Goal: Transaction & Acquisition: Book appointment/travel/reservation

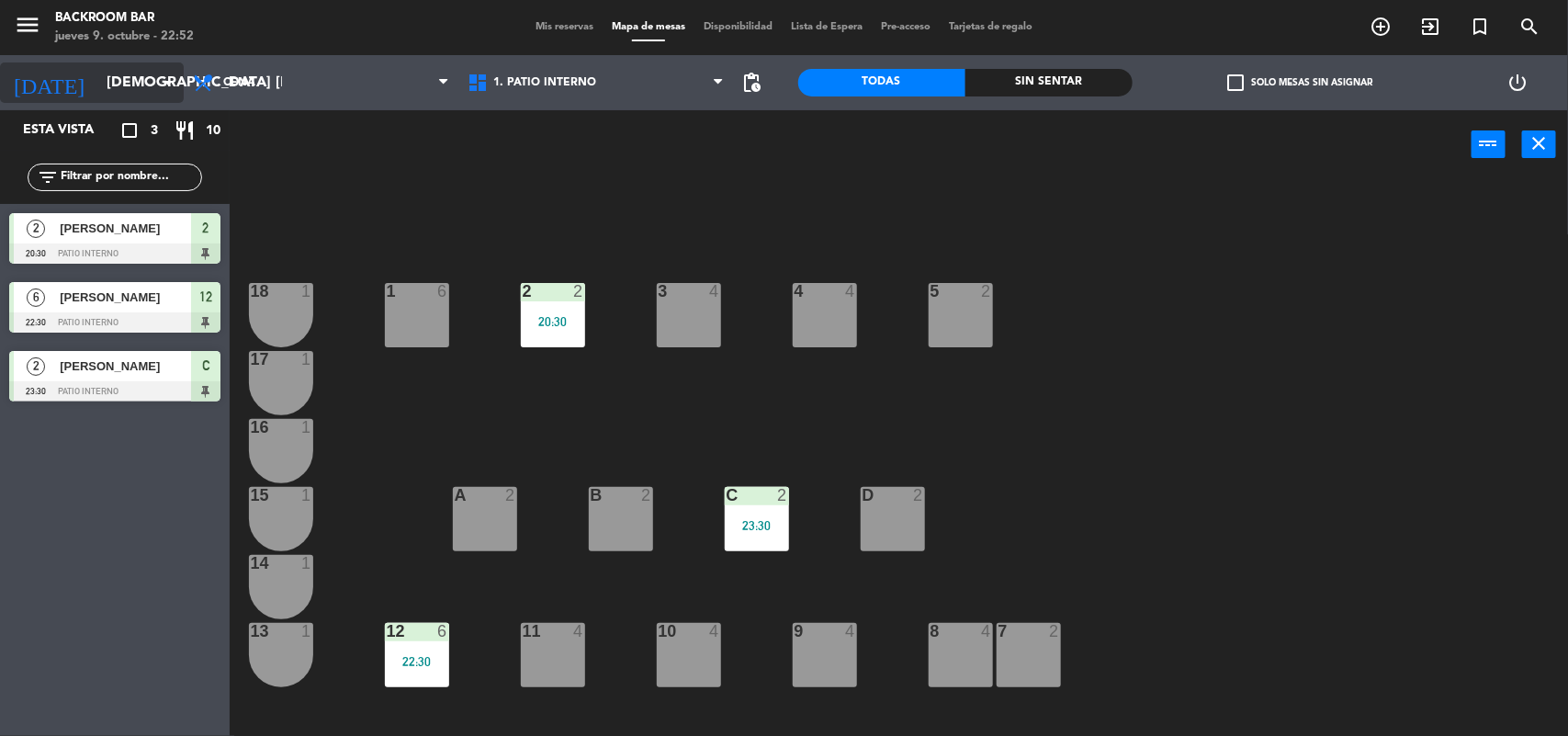
click at [167, 89] on icon "arrow_drop_down" at bounding box center [168, 83] width 22 height 22
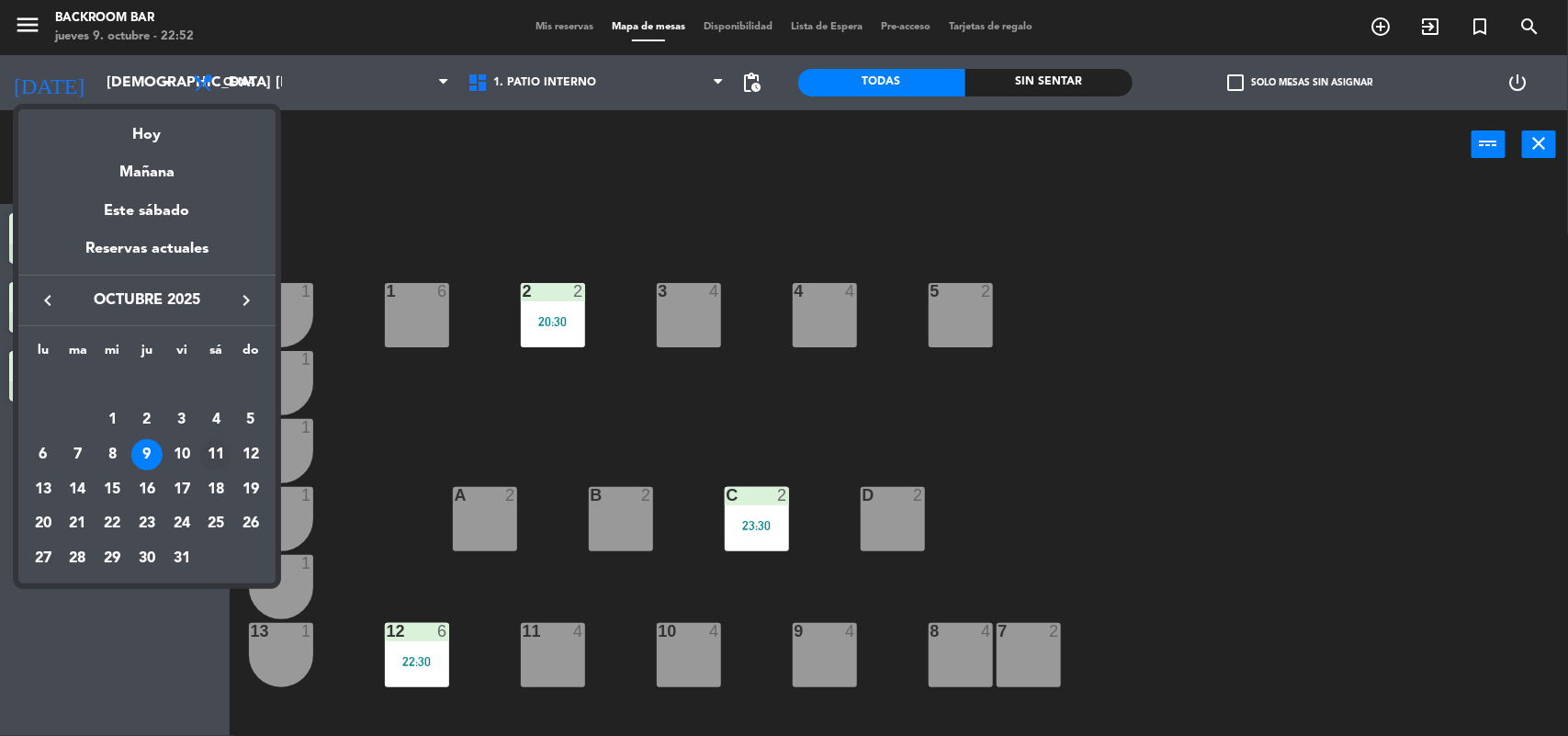
click at [217, 456] on div "11" at bounding box center [215, 454] width 31 height 31
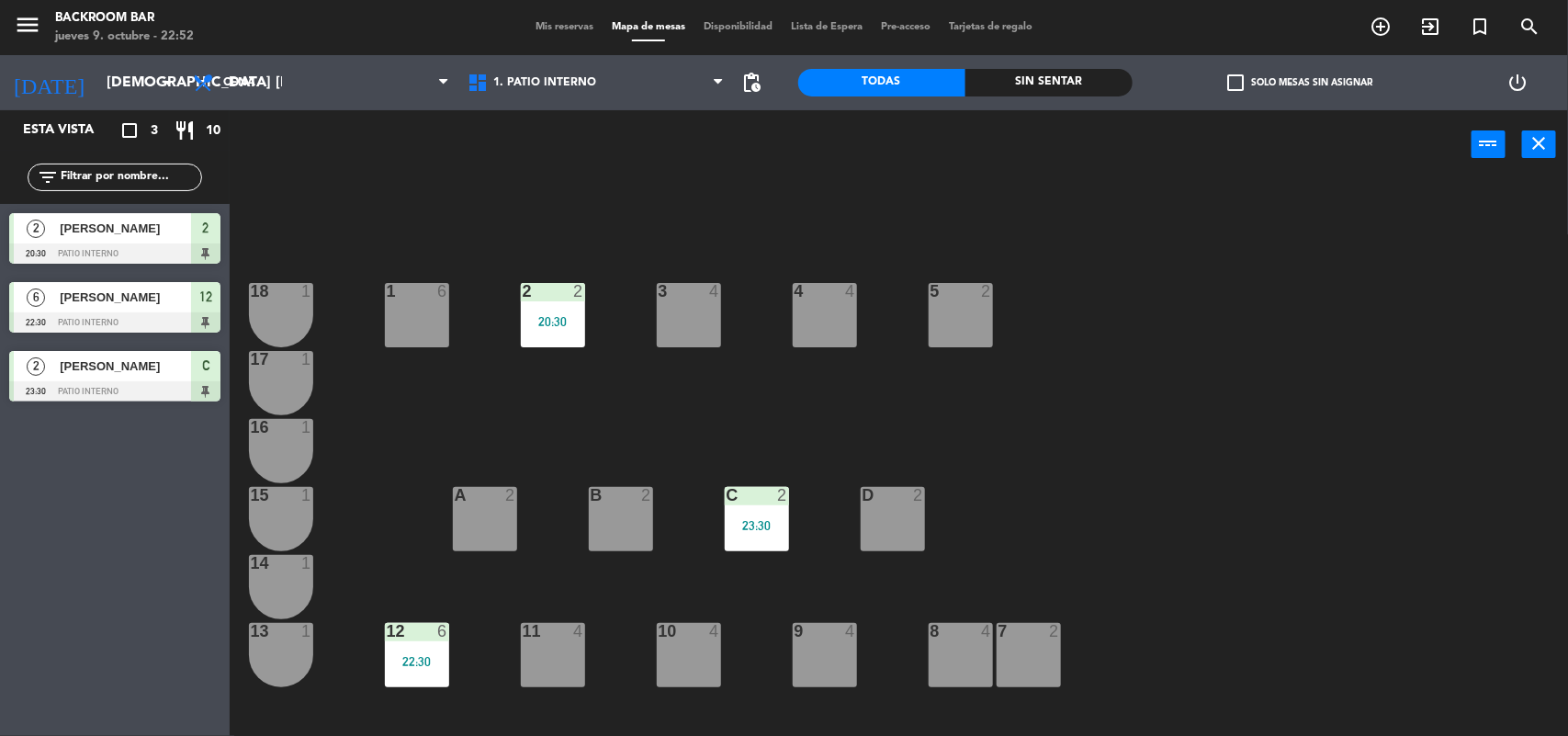
type input "sáb. [DATE]"
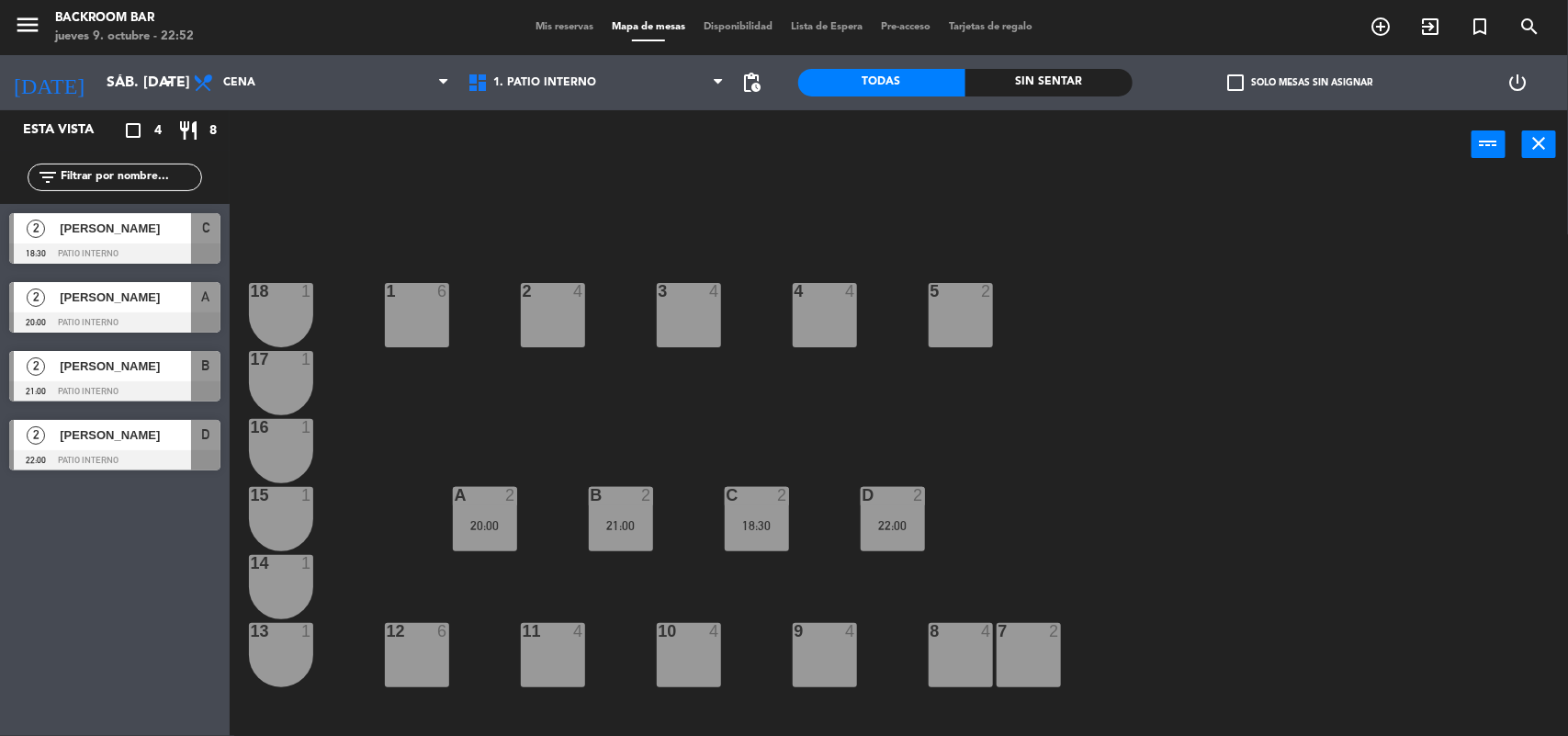
click at [681, 315] on div "3 4" at bounding box center [689, 315] width 65 height 65
click at [790, 149] on button "[GEOGRAPHIC_DATA]" at bounding box center [792, 143] width 111 height 37
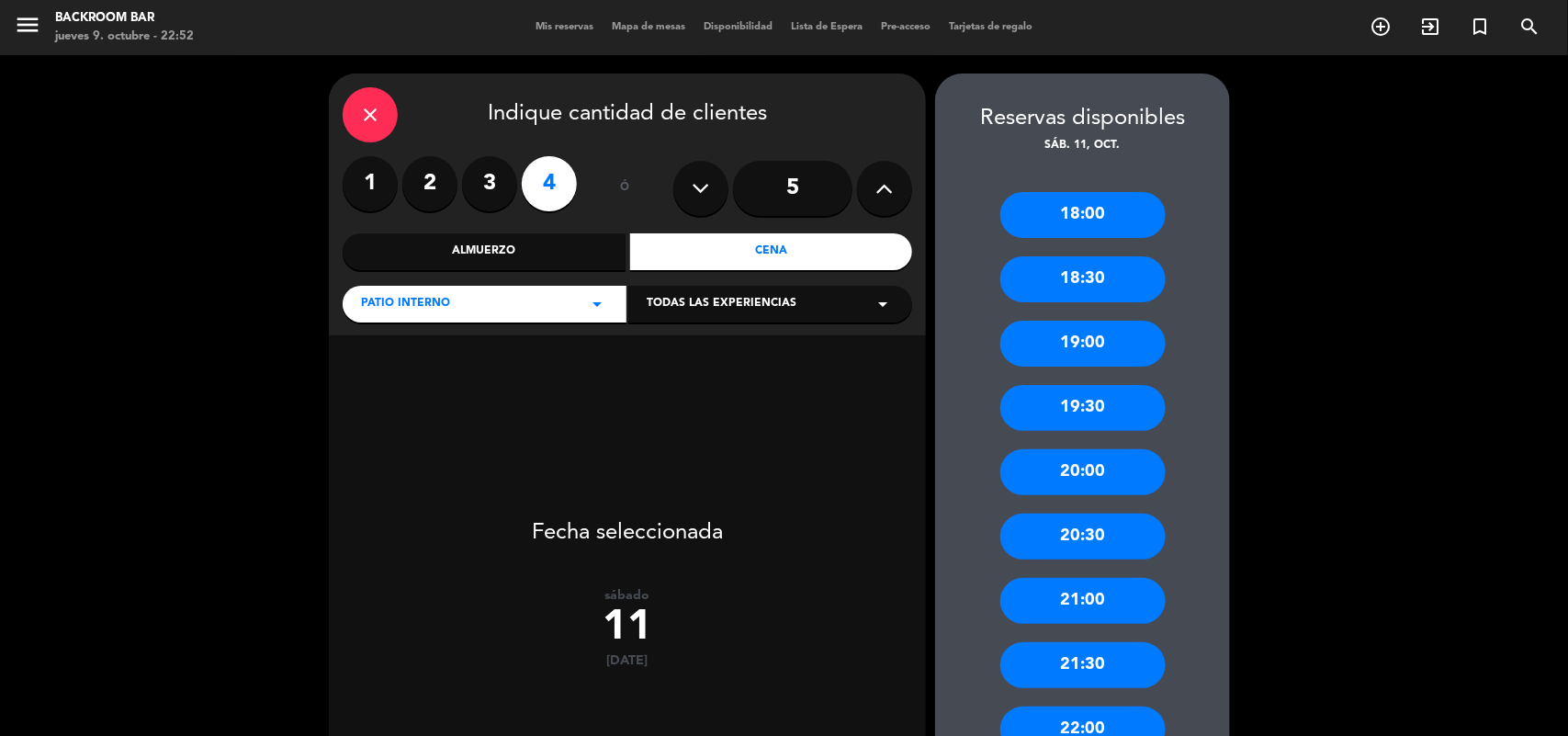
click at [1075, 203] on div "18:00" at bounding box center [1083, 215] width 165 height 46
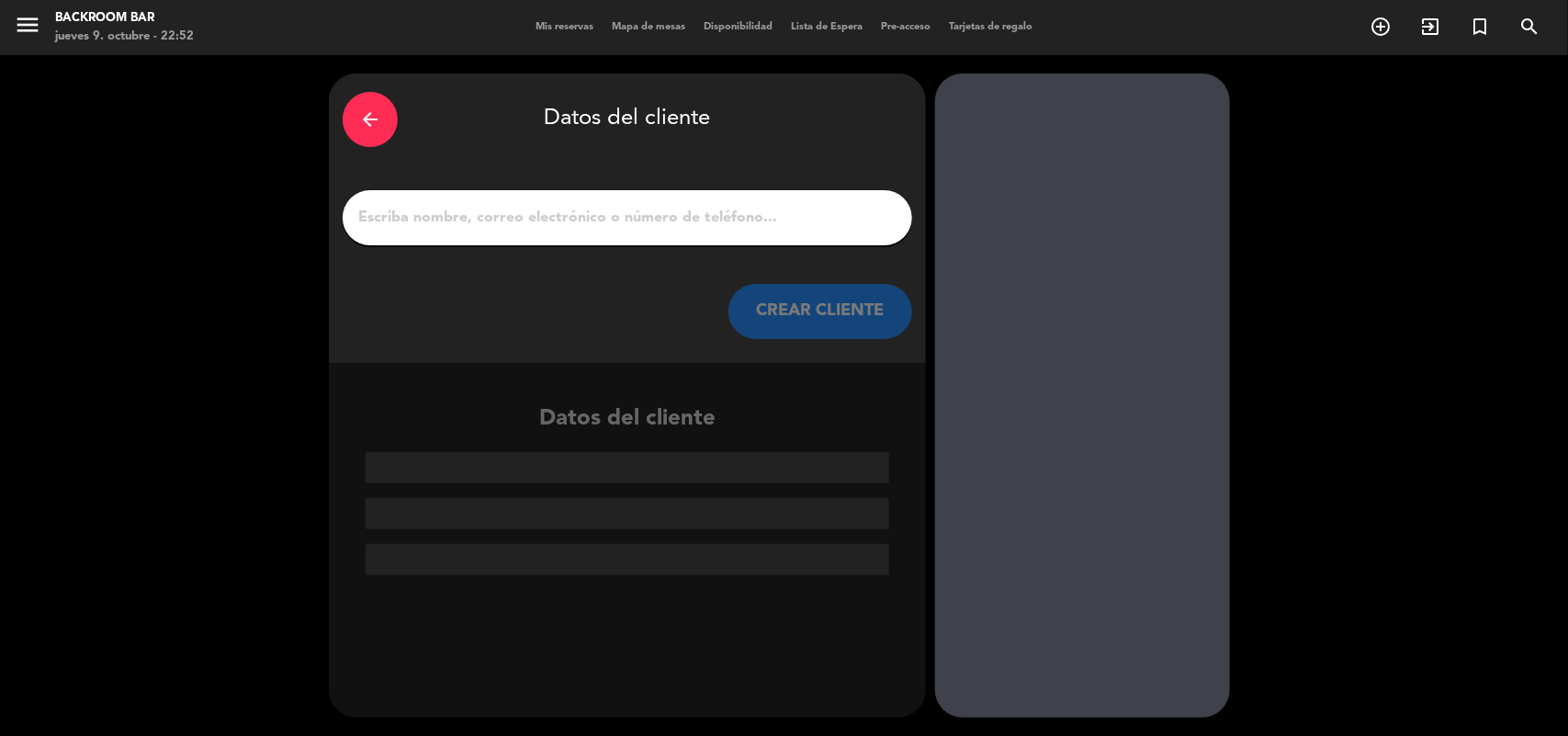
click at [527, 222] on input "1" at bounding box center [627, 218] width 542 height 26
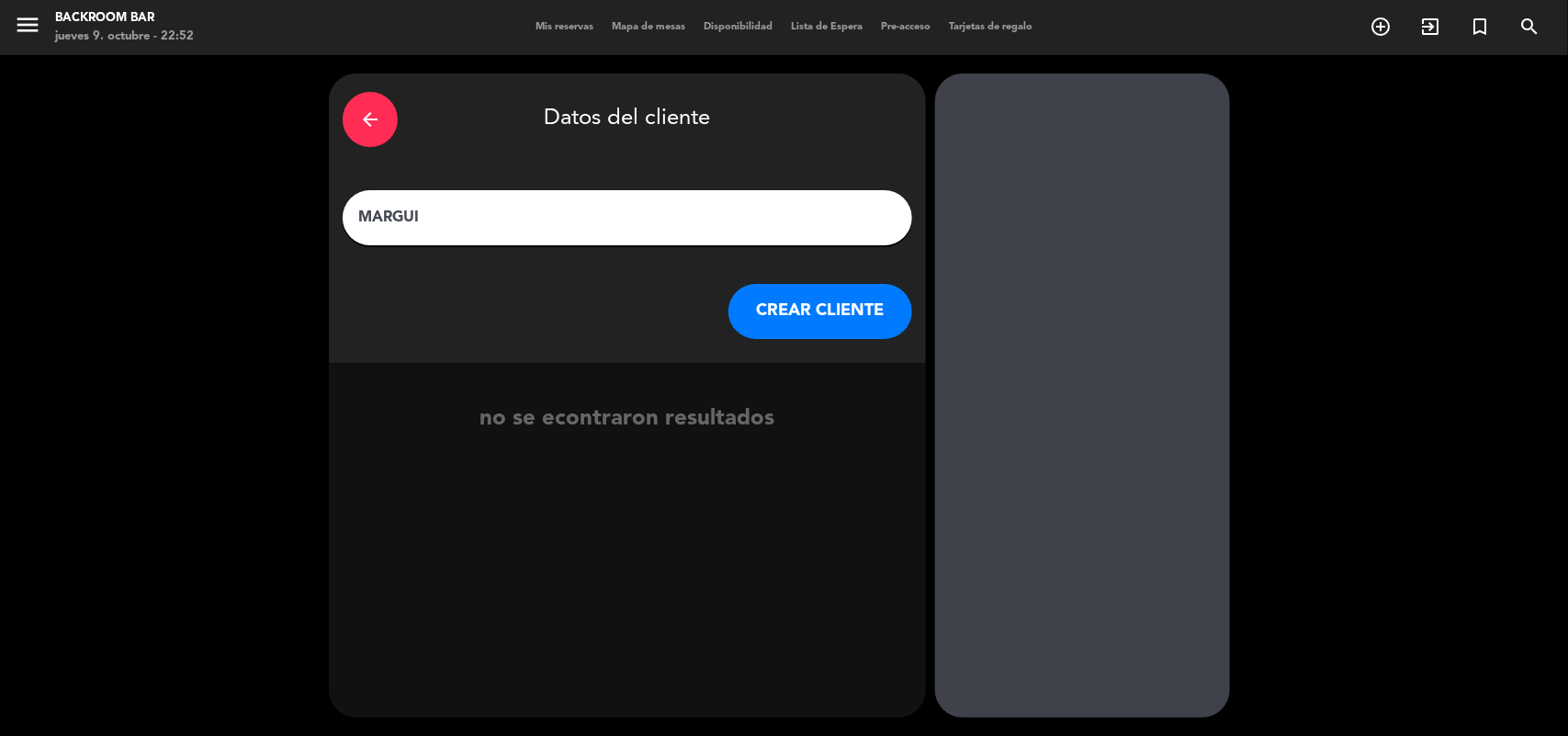
type input "MARGUI"
click at [764, 309] on button "CREAR CLIENTE" at bounding box center [820, 311] width 184 height 55
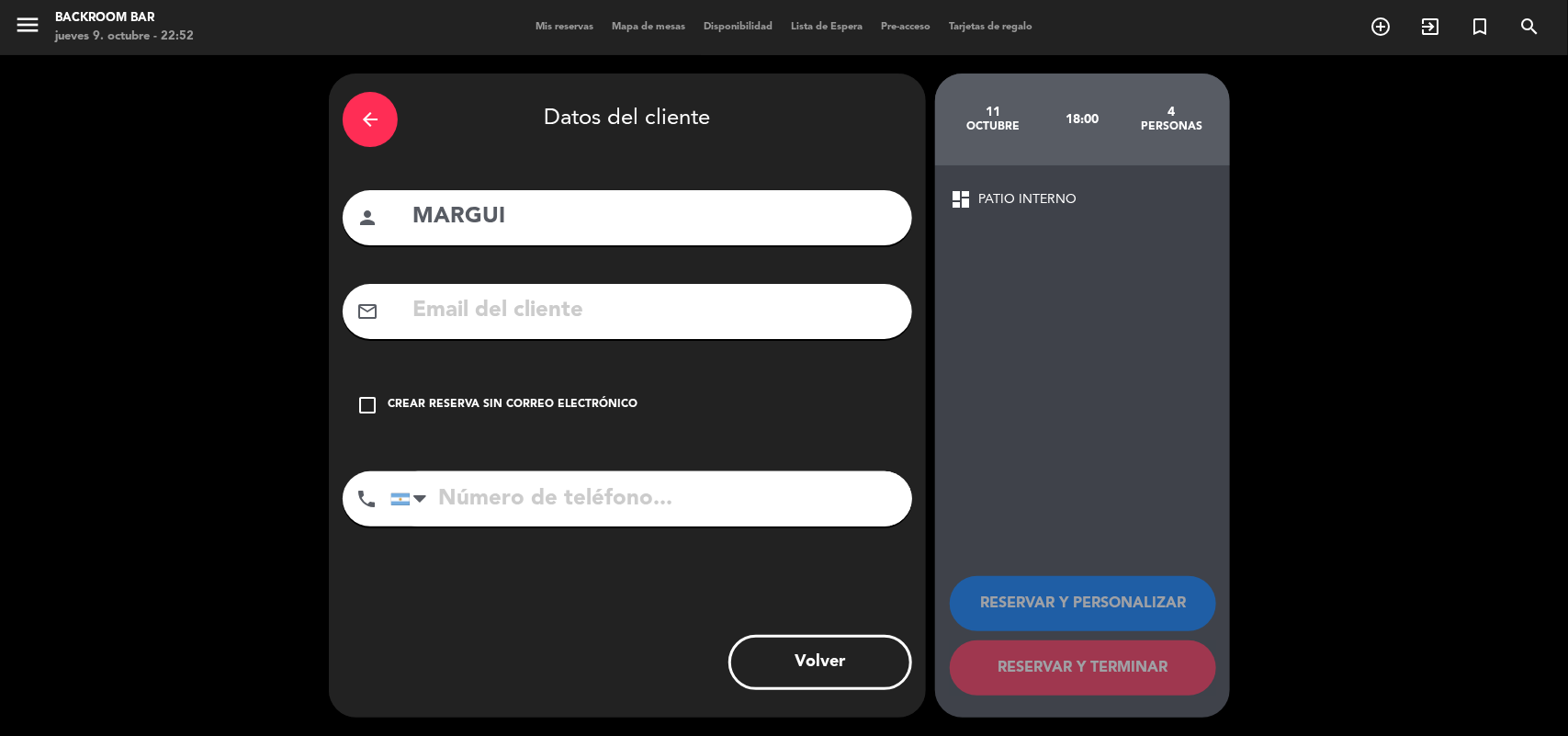
click at [370, 400] on icon "check_box_outline_blank" at bounding box center [367, 405] width 22 height 22
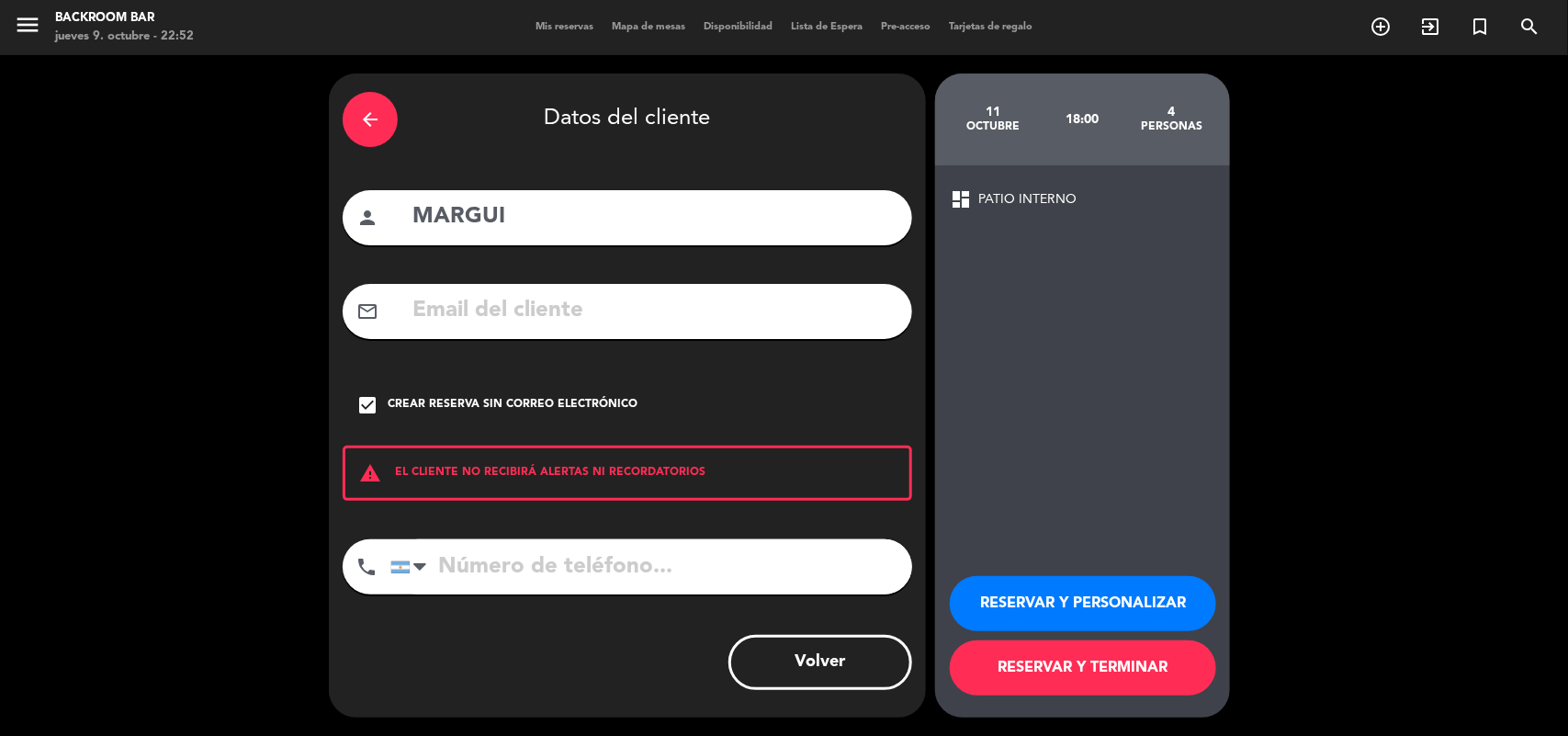
click at [1103, 672] on button "RESERVAR Y TERMINAR" at bounding box center [1083, 667] width 267 height 55
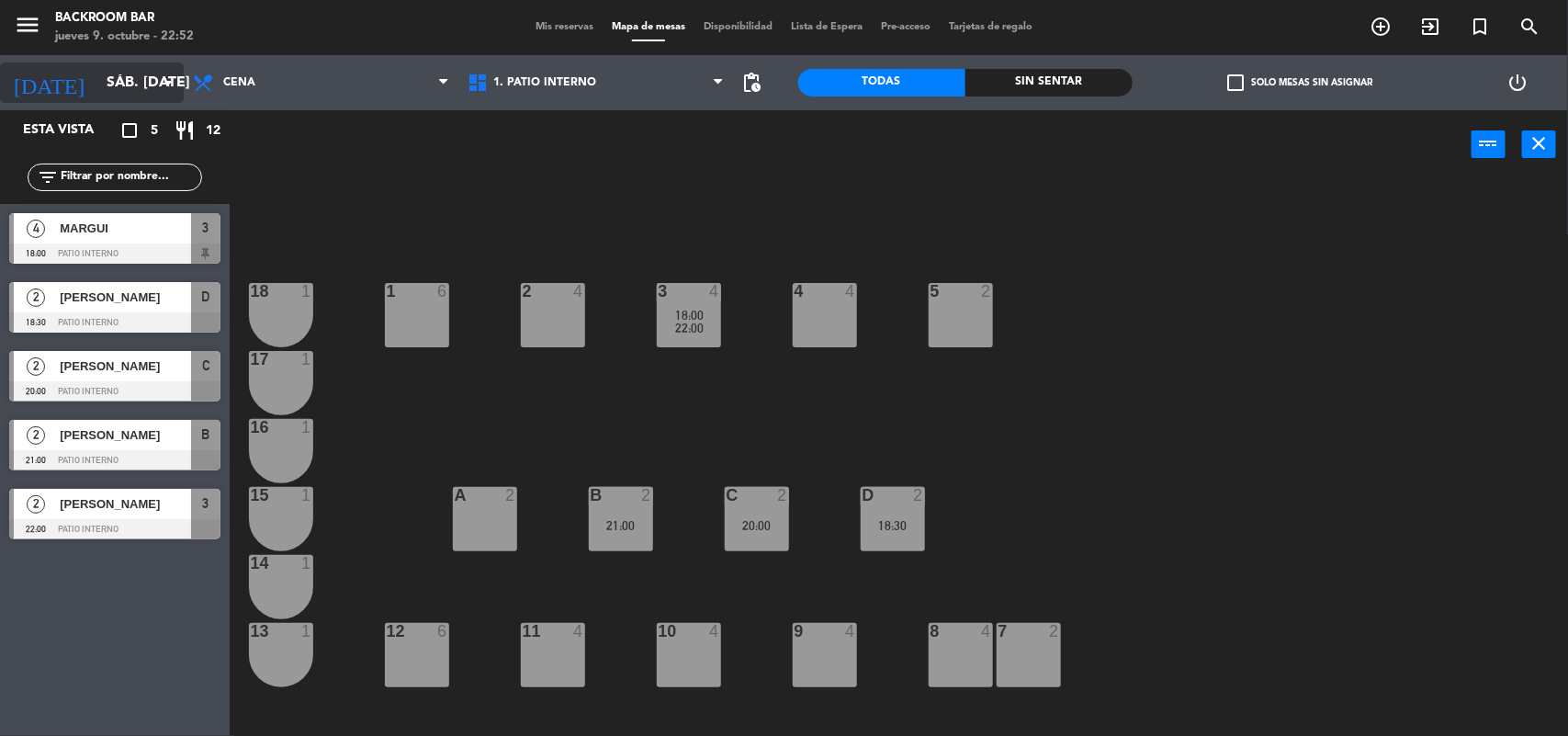
click at [151, 89] on input "sáb. [DATE]" at bounding box center [194, 83] width 194 height 36
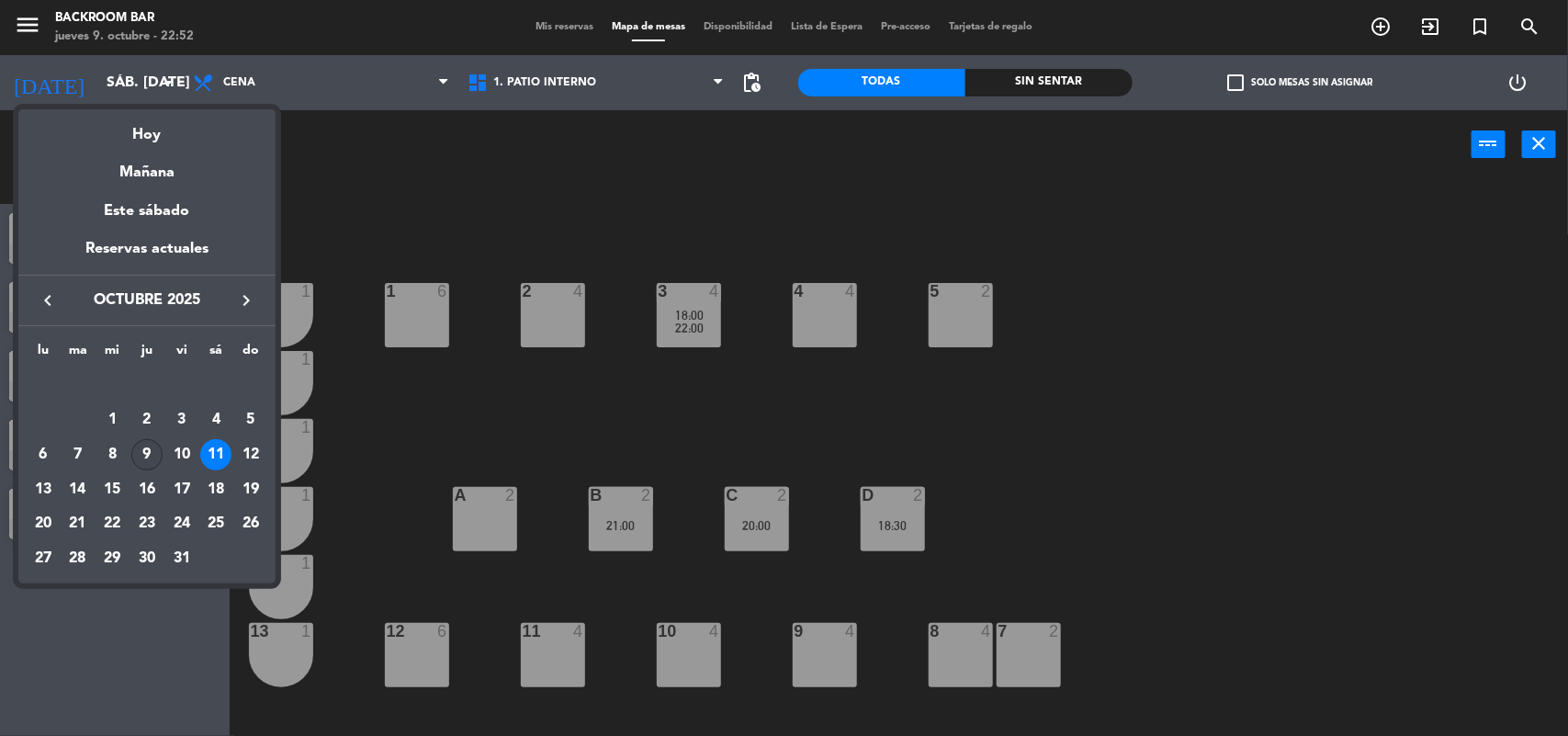
click at [147, 446] on div "9" at bounding box center [146, 454] width 31 height 31
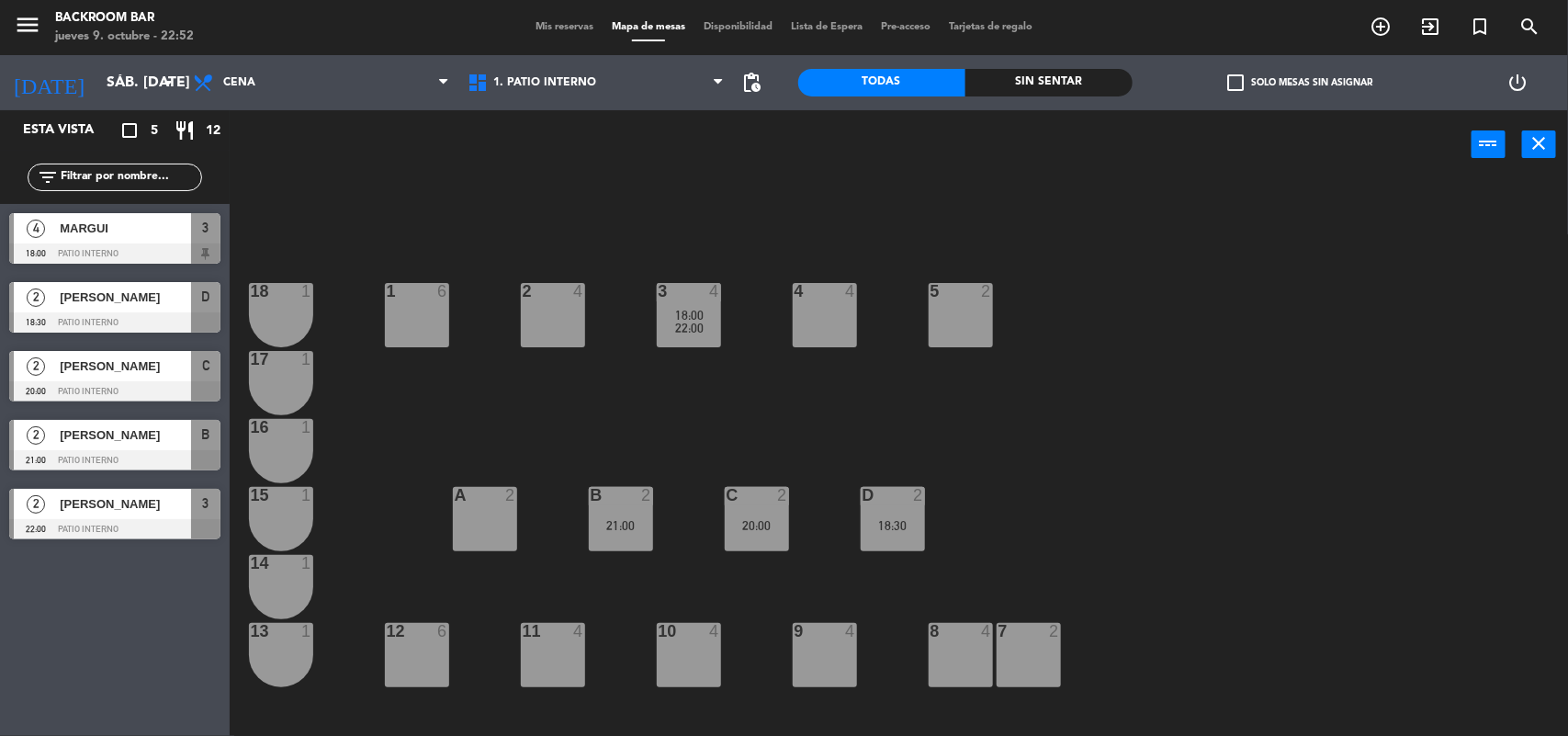
type input "[DEMOGRAPHIC_DATA] [DATE]"
